Goal: Information Seeking & Learning: Learn about a topic

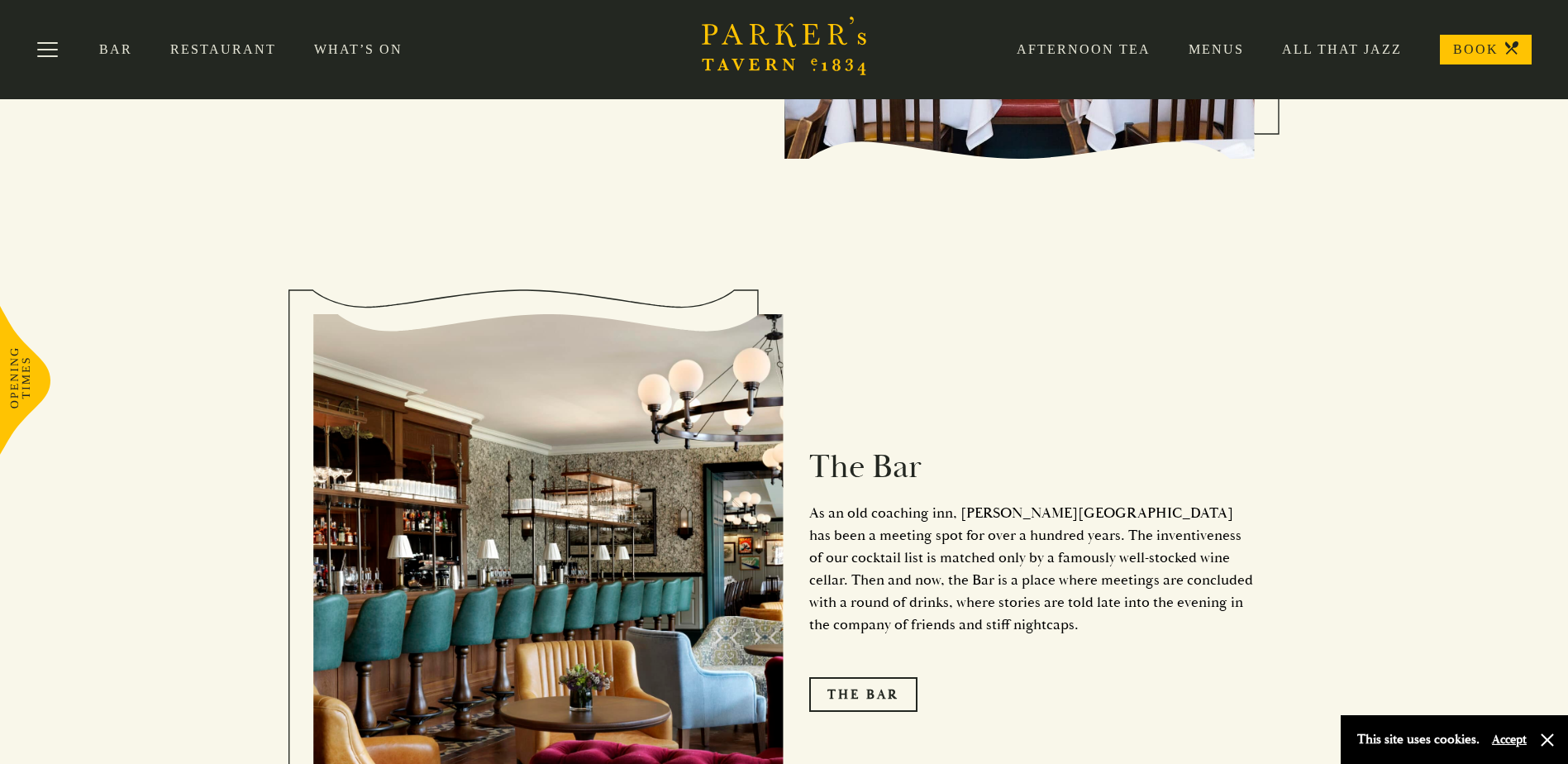
scroll to position [1564, 0]
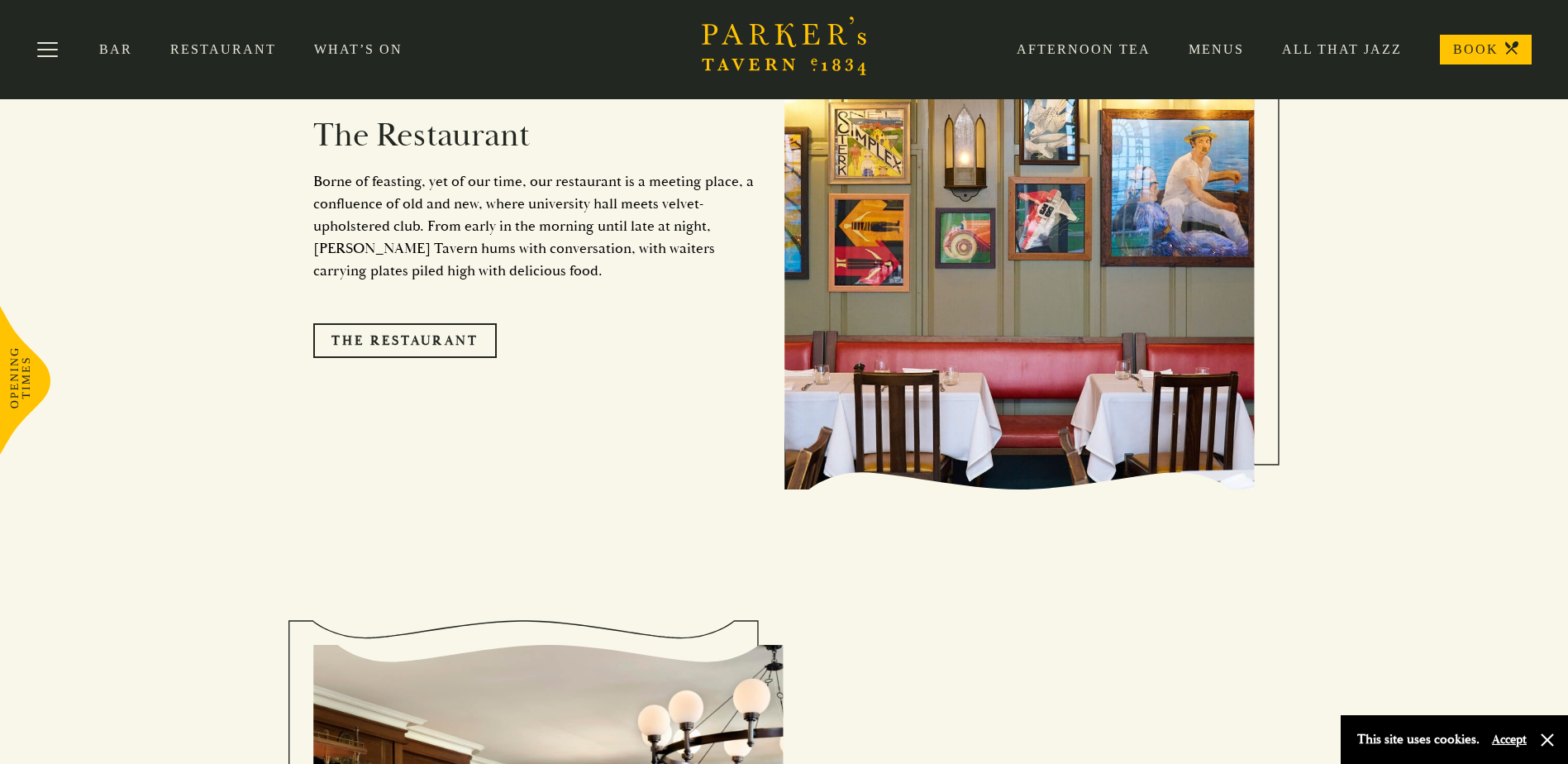
click at [1224, 53] on link "Menus" at bounding box center [1198, 50] width 94 height 17
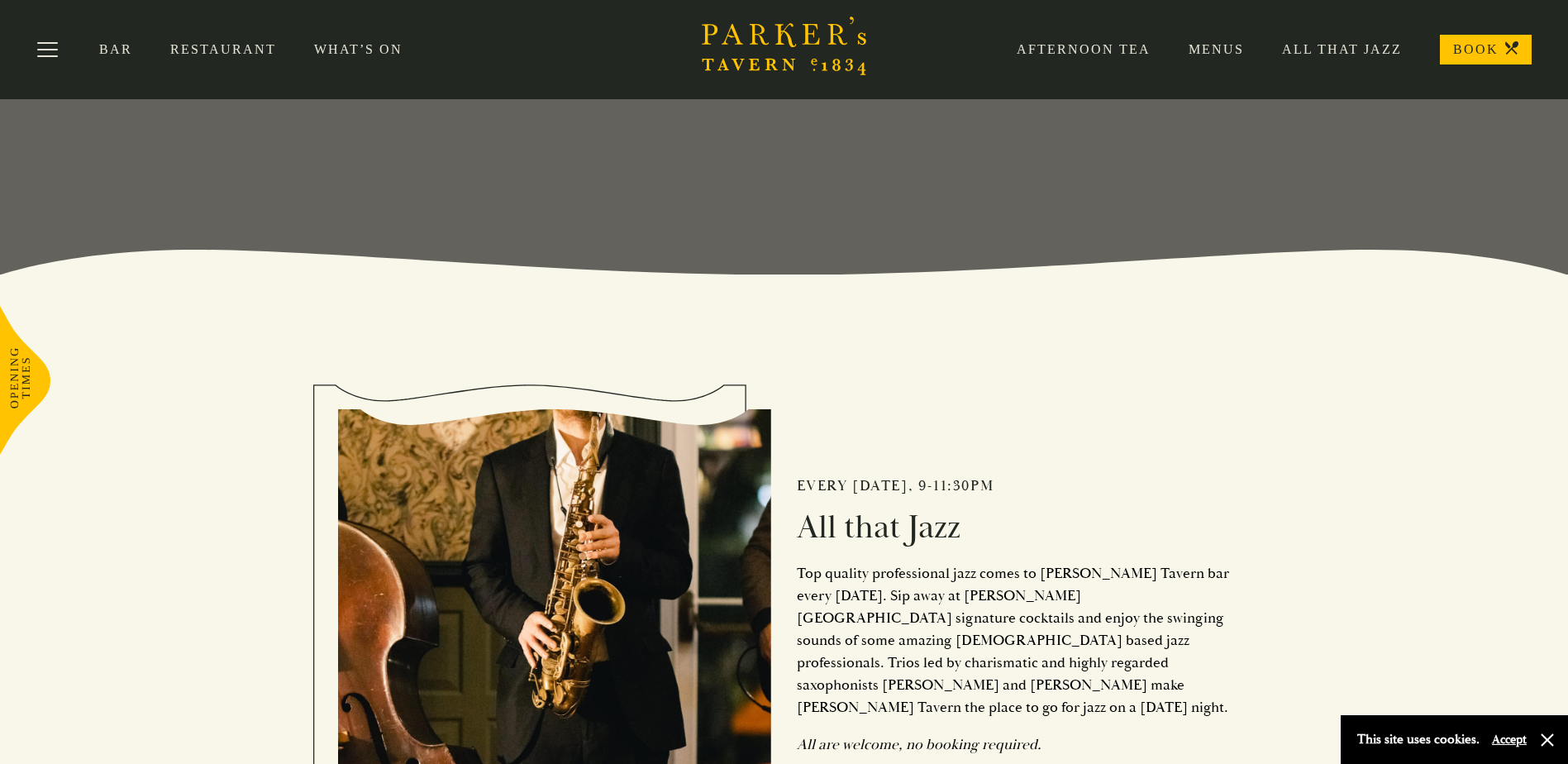
scroll to position [159, 0]
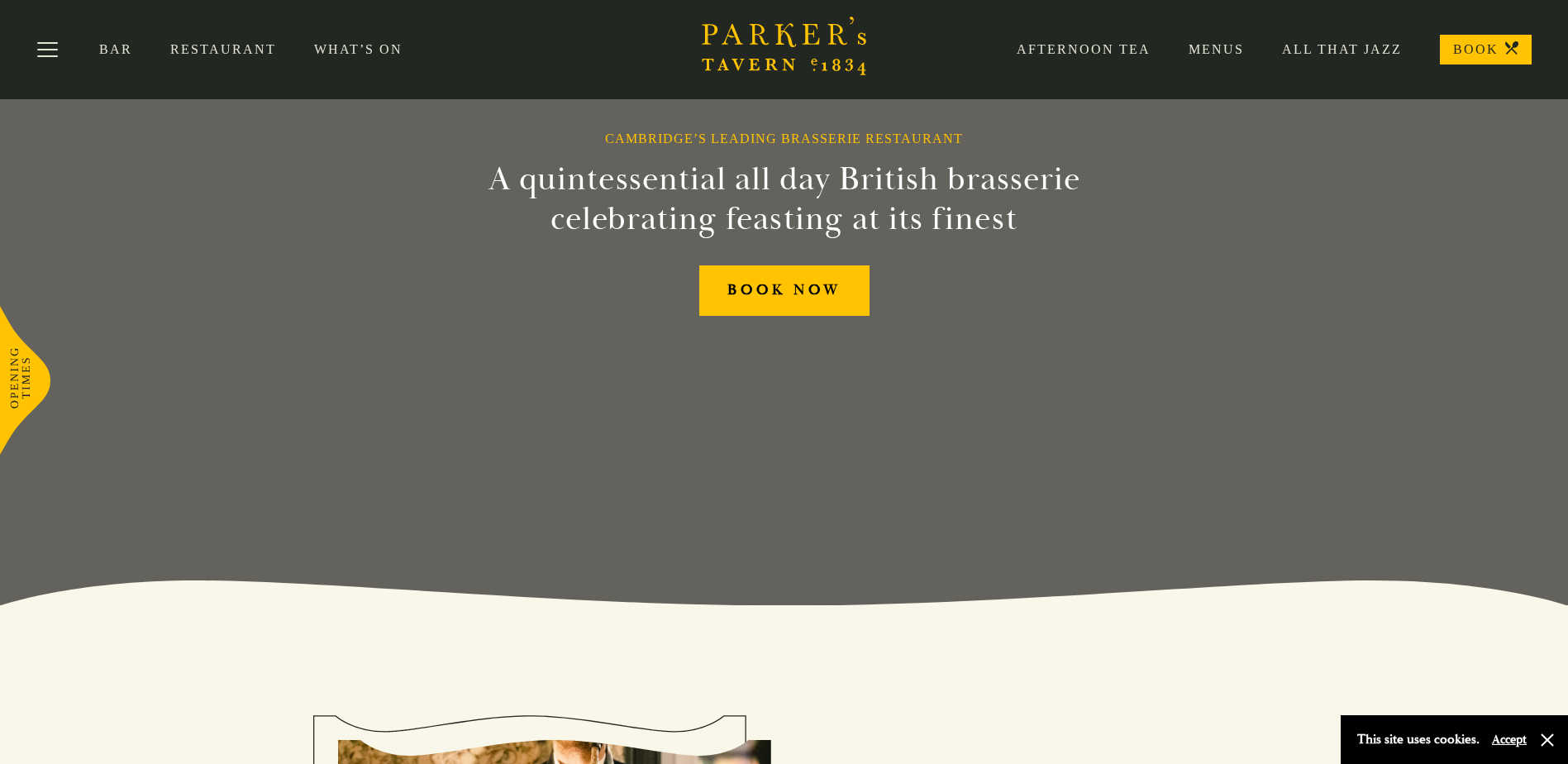
click at [1345, 48] on link "All That Jazz" at bounding box center [1324, 50] width 158 height 17
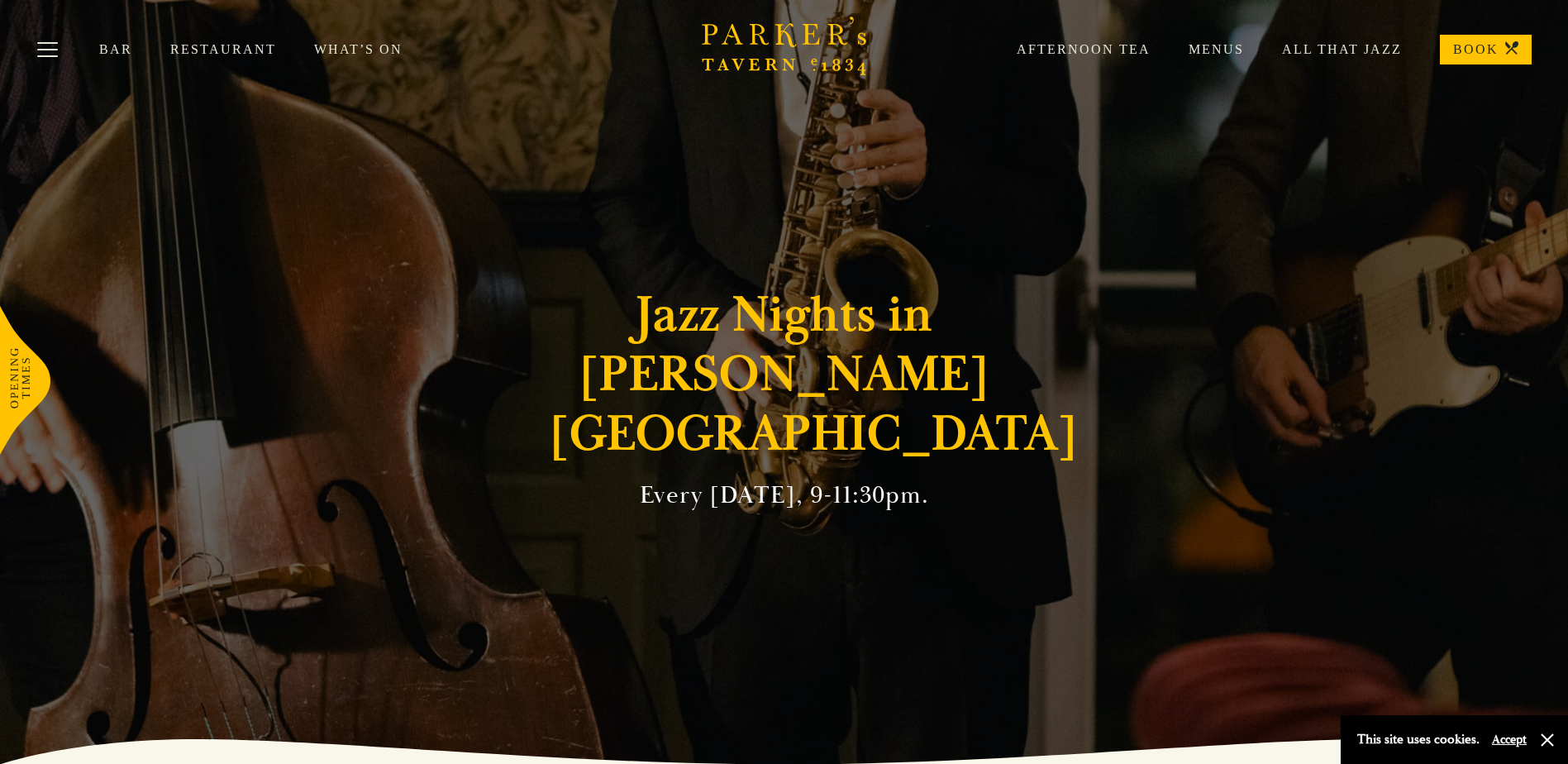
click at [345, 51] on link "What’s On" at bounding box center [378, 50] width 127 height 17
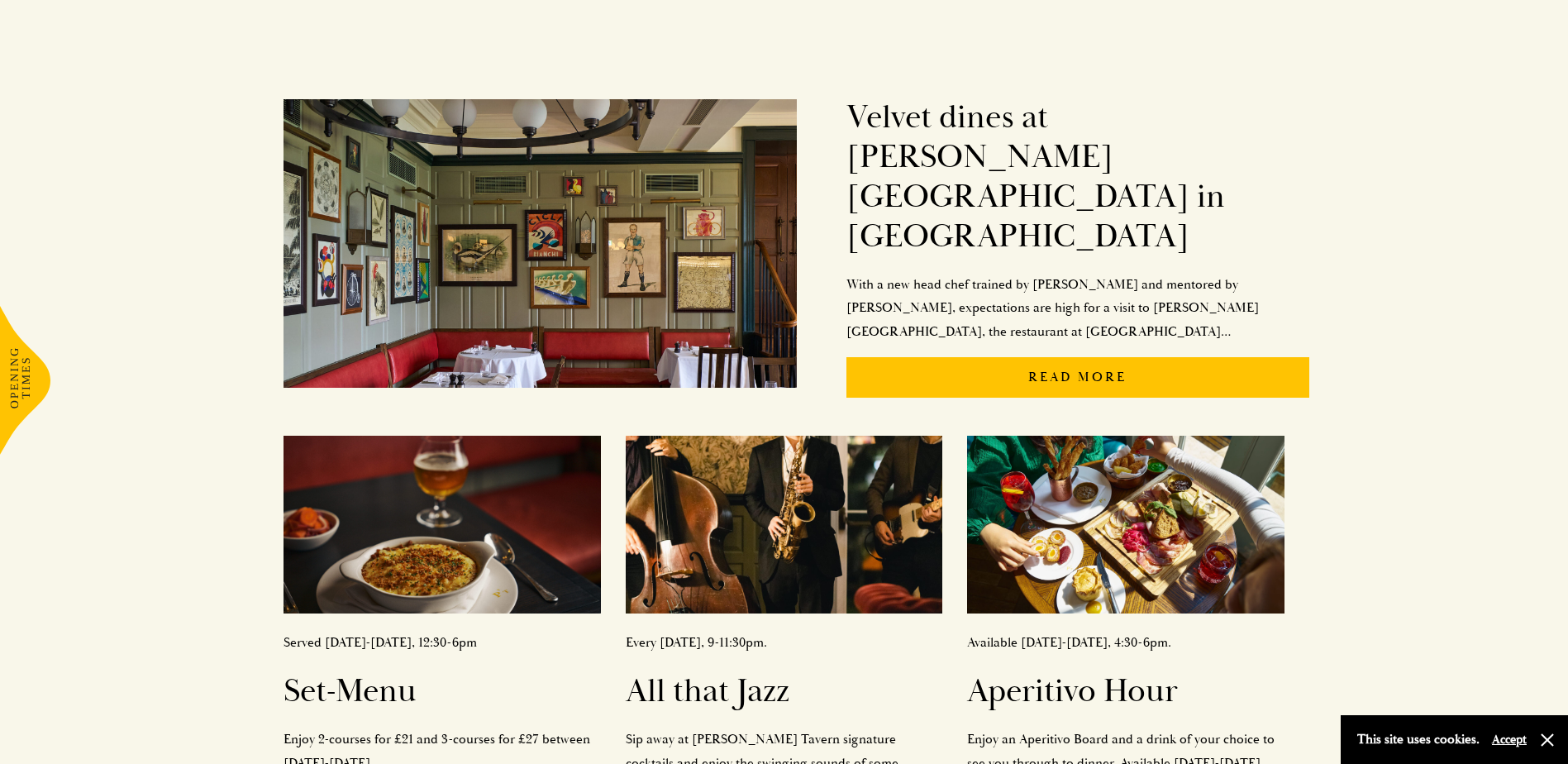
scroll to position [413, 0]
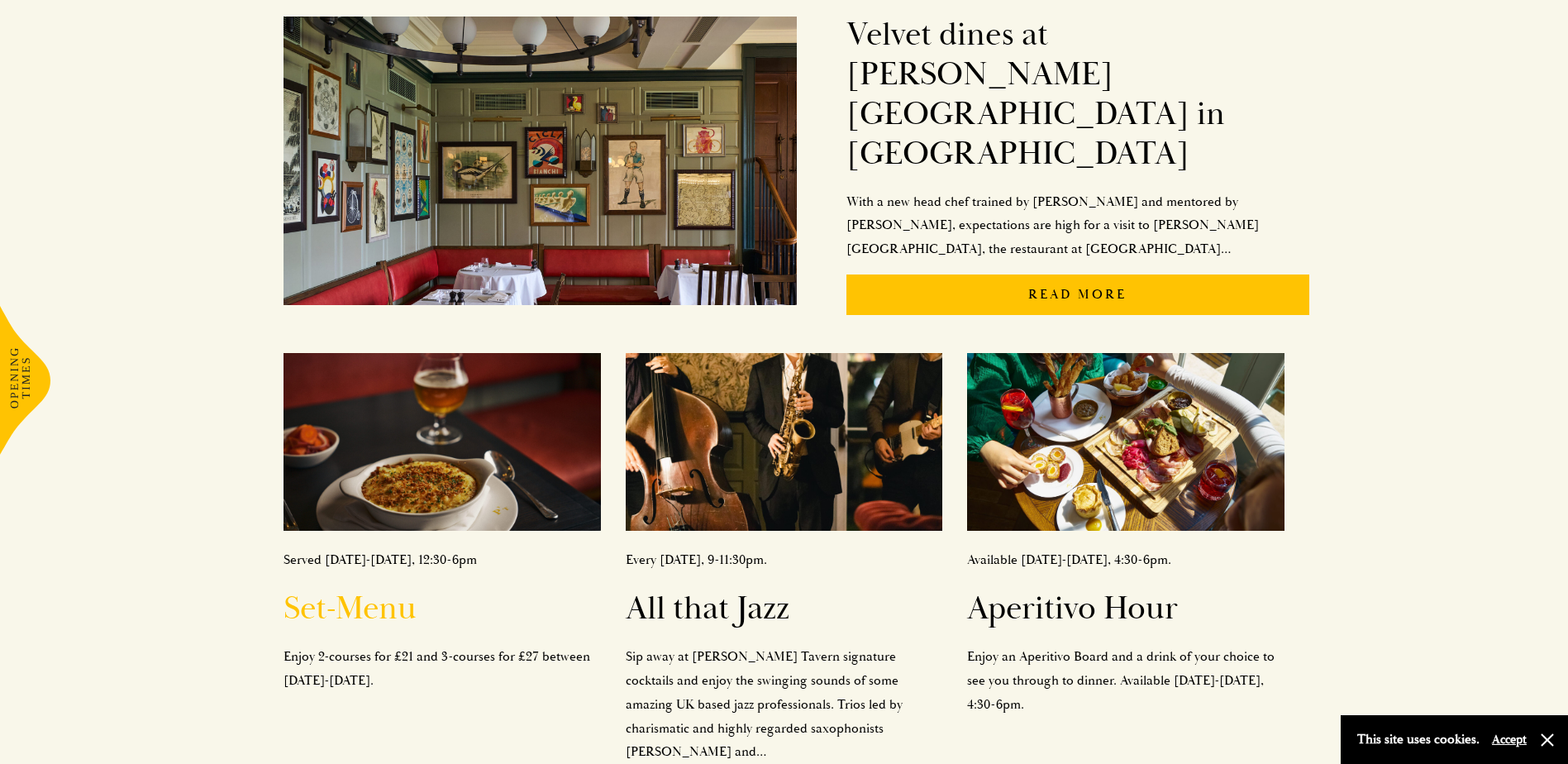
click at [419, 645] on p "Enjoy 2-courses for £21 and 3-courses for £27 between Monday-Saturday." at bounding box center [442, 668] width 317 height 48
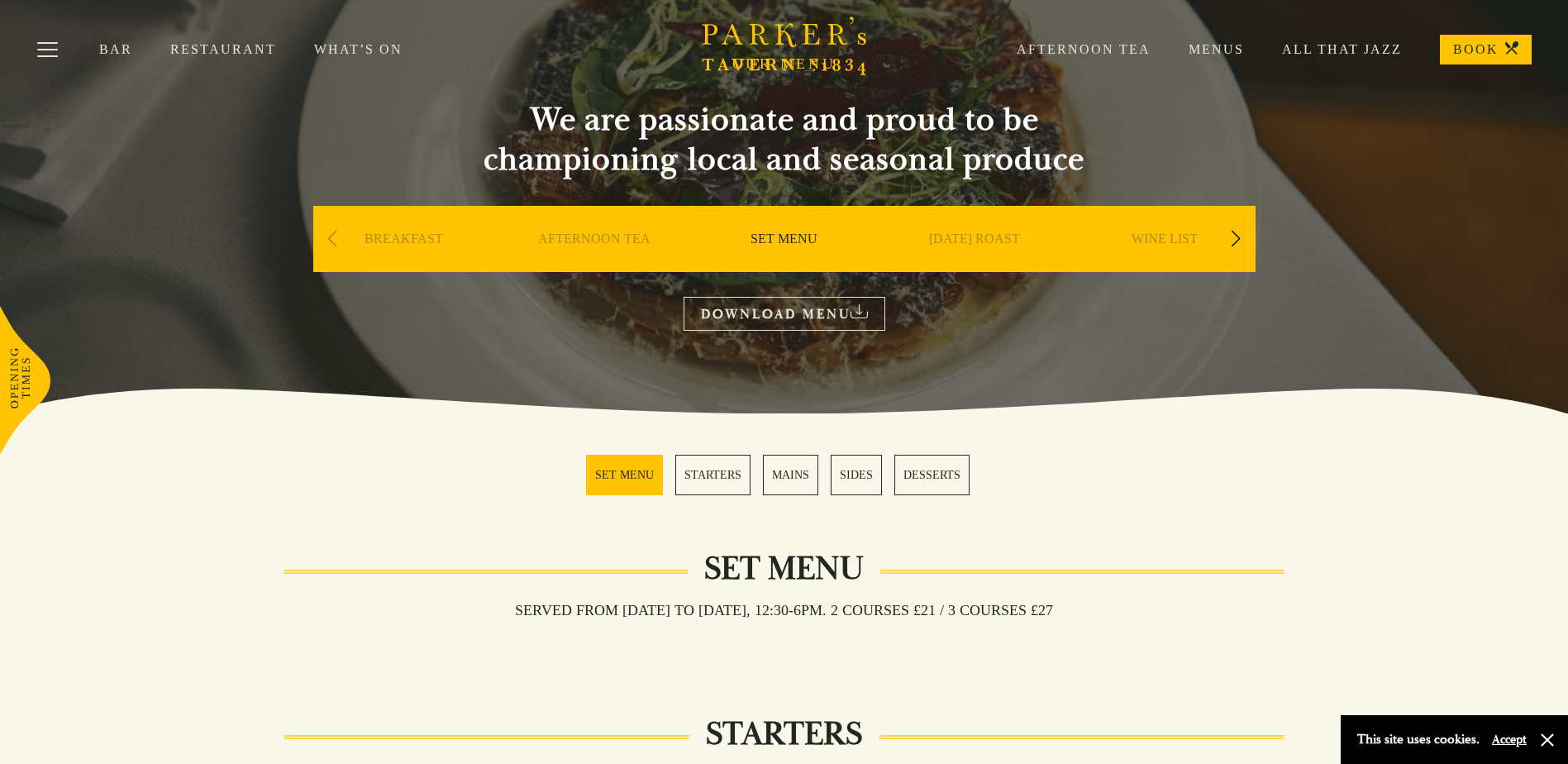
scroll to position [165, 0]
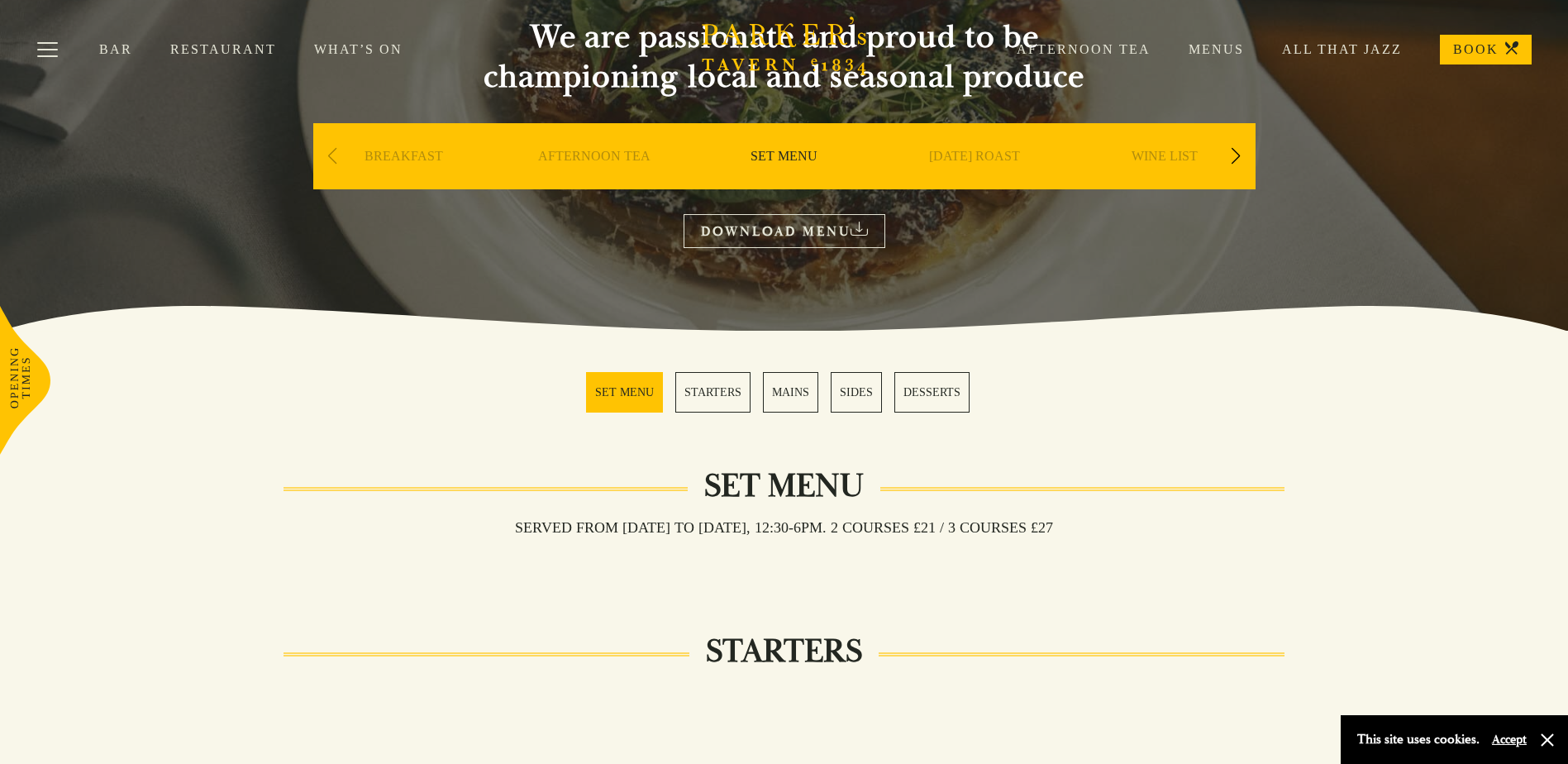
click at [795, 394] on link "MAINS" at bounding box center [791, 392] width 55 height 40
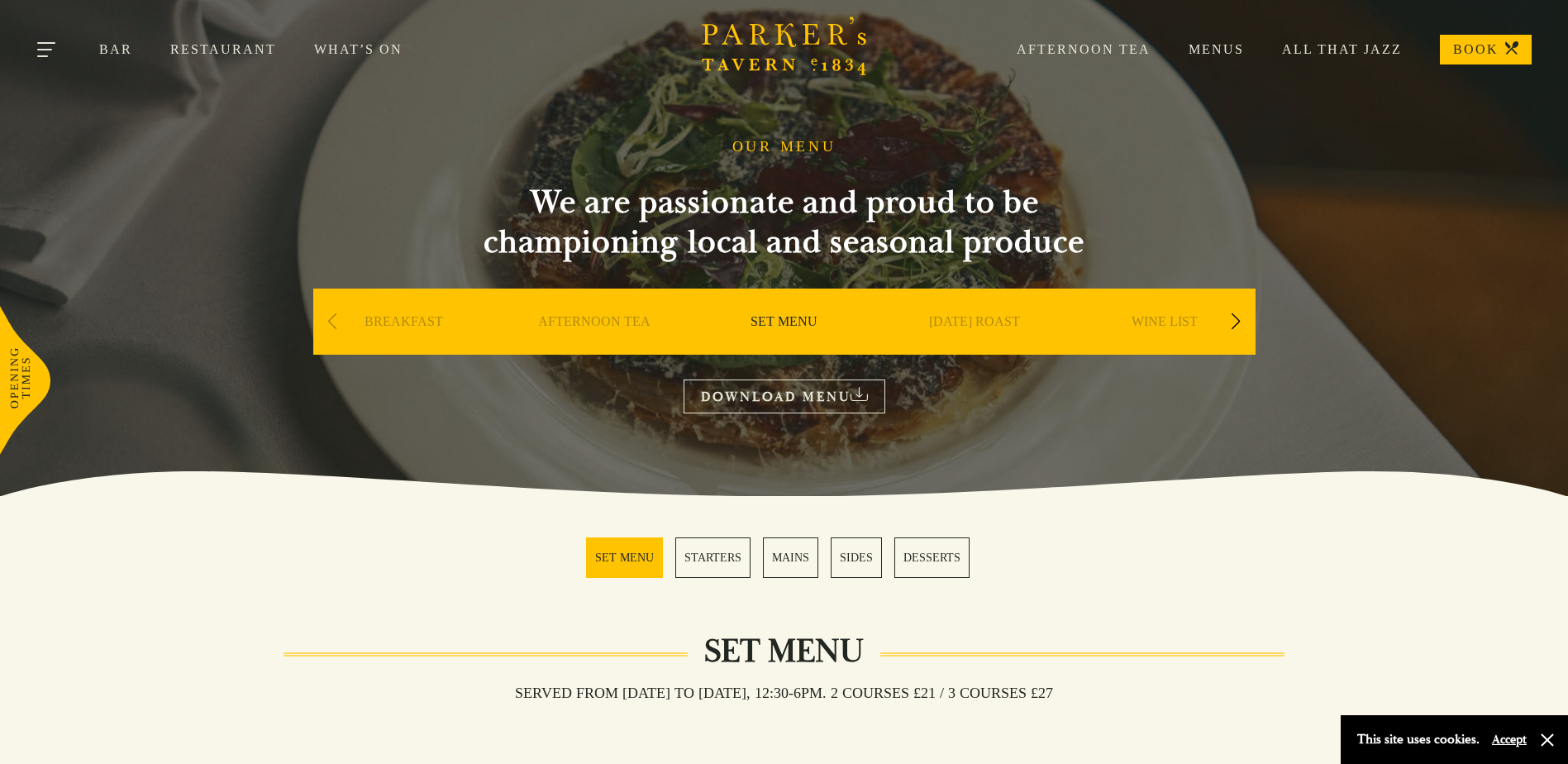
click at [48, 46] on button "Toggle navigation" at bounding box center [48, 52] width 71 height 71
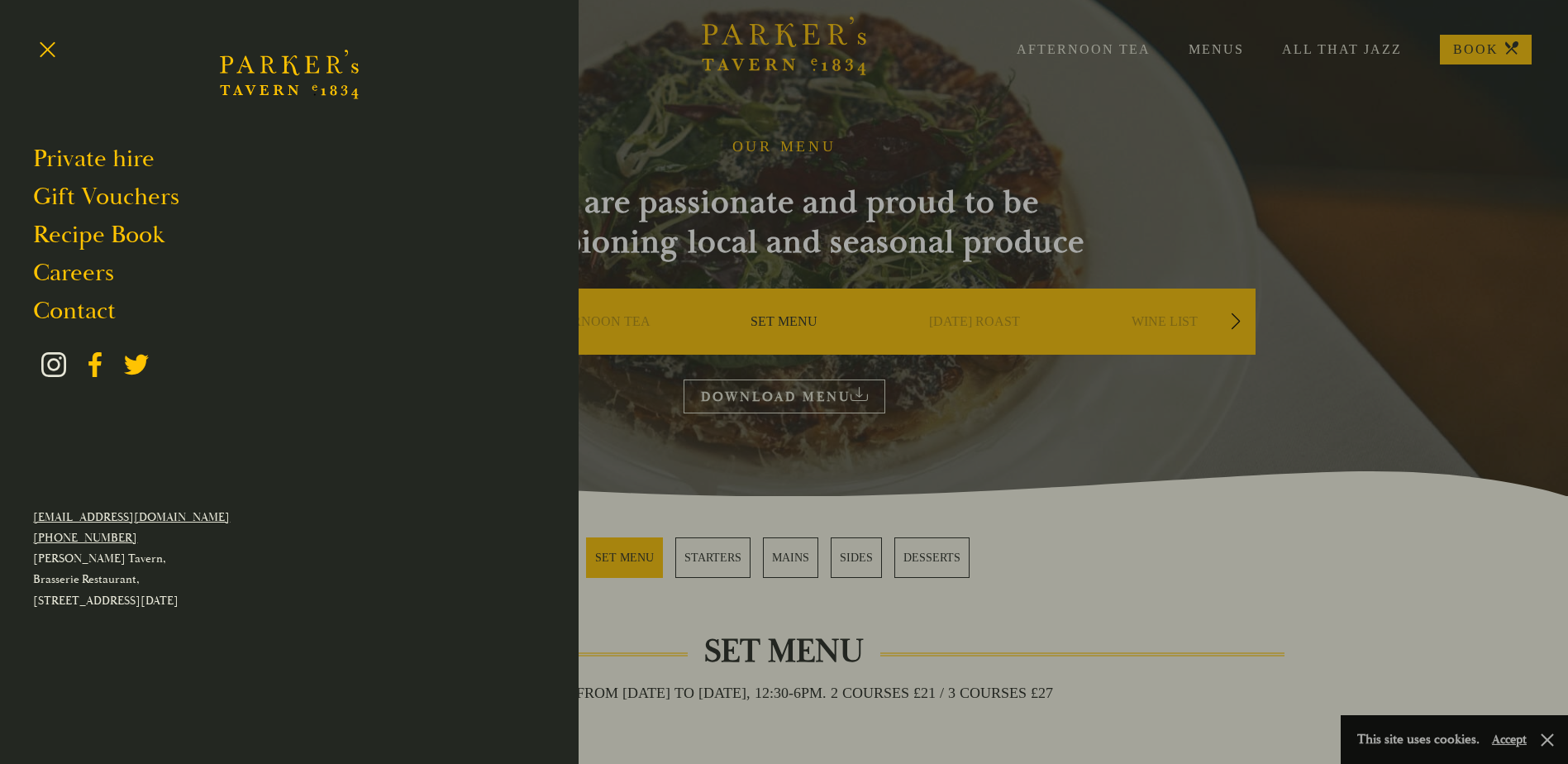
click at [57, 361] on icon at bounding box center [53, 364] width 25 height 25
